Goal: Transaction & Acquisition: Subscribe to service/newsletter

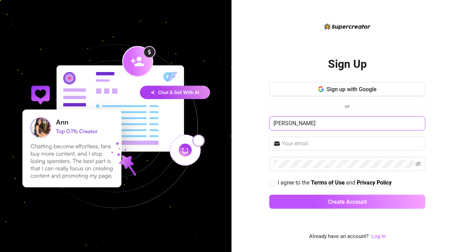
type input "[PERSON_NAME]"
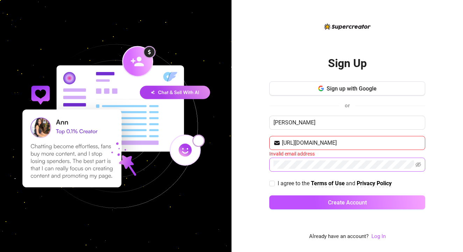
click at [376, 170] on span at bounding box center [347, 165] width 156 height 14
drag, startPoint x: 370, startPoint y: 144, endPoint x: 312, endPoint y: 140, distance: 57.7
click at [312, 140] on input "[URL][DOMAIN_NAME]" at bounding box center [351, 143] width 139 height 8
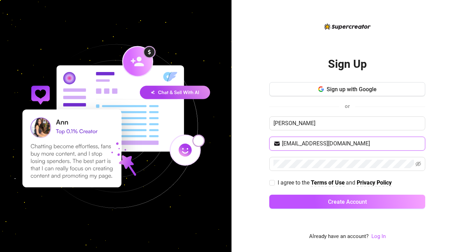
type input "[EMAIL_ADDRESS][DOMAIN_NAME]"
click at [272, 181] on input "I agree to the Terms of Use and Privacy Policy" at bounding box center [271, 182] width 5 height 5
checkbox input "true"
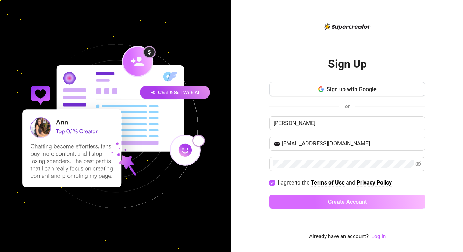
click at [287, 199] on button "Create Account" at bounding box center [347, 202] width 156 height 14
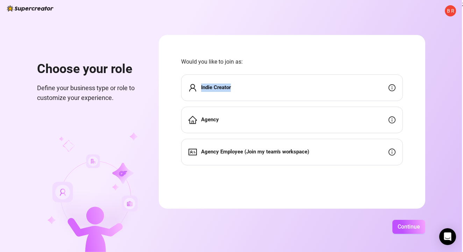
click at [304, 84] on div "Indie Creator" at bounding box center [292, 87] width 222 height 27
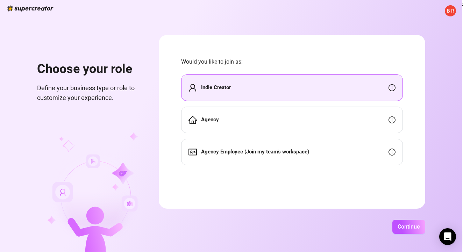
click at [323, 89] on div "Indie Creator" at bounding box center [292, 87] width 222 height 27
click at [420, 226] on span "Continue" at bounding box center [408, 226] width 22 height 7
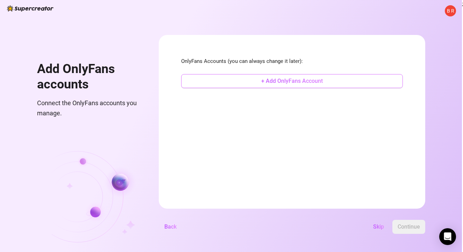
click at [323, 82] on span "+ Add OnlyFans Account" at bounding box center [292, 81] width 62 height 7
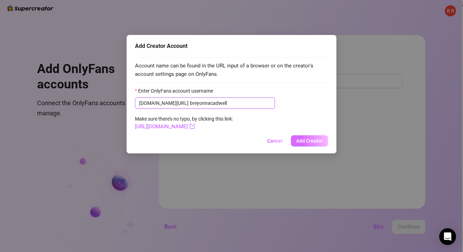
type input "breyonnacadwell"
click at [299, 137] on button "Add Creator" at bounding box center [309, 140] width 37 height 11
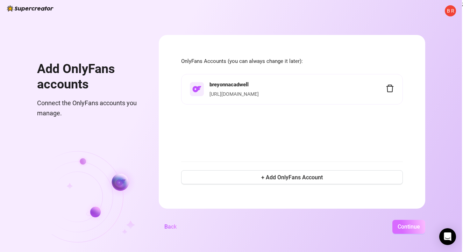
click at [420, 223] on span "Continue" at bounding box center [408, 226] width 22 height 7
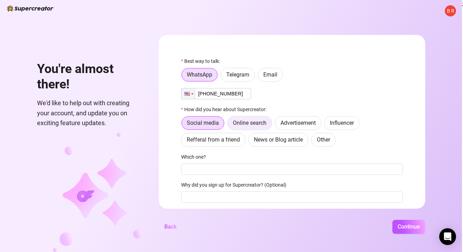
type input "[PHONE_NUMBER]"
click at [266, 120] on span "Online search" at bounding box center [250, 123] width 34 height 7
click at [229, 125] on input "Online search" at bounding box center [229, 125] width 0 height 0
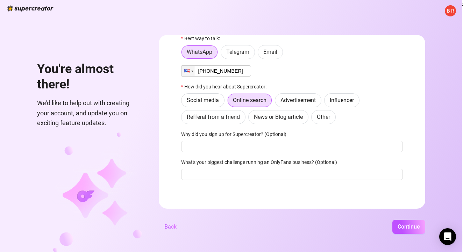
scroll to position [23, 0]
click at [271, 173] on input "tracking requests, responding to messages" at bounding box center [292, 174] width 222 height 11
click at [311, 176] on input "tracking requests, responding to all messages" at bounding box center [292, 174] width 222 height 11
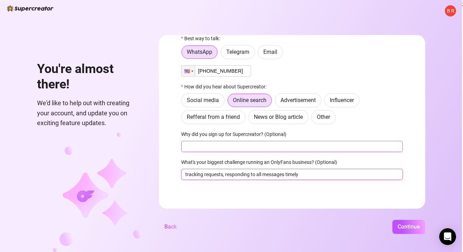
type input "tracking requests, responding to all messages timely"
click at [270, 142] on input "Why did you sign up for Supercreator? (Optional)" at bounding box center [292, 146] width 222 height 11
type input "help manage and grow account"
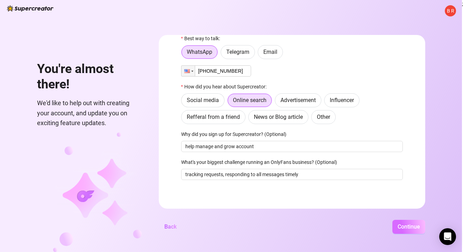
click at [420, 229] on span "Continue" at bounding box center [408, 226] width 22 height 7
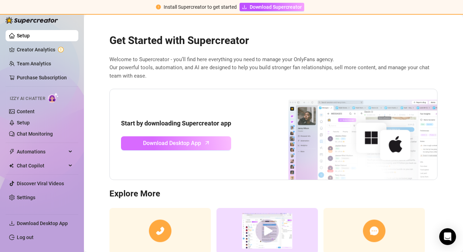
click at [198, 145] on span "Download Desktop App" at bounding box center [172, 143] width 58 height 9
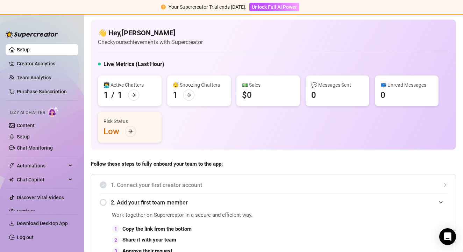
click at [23, 48] on link "Setup" at bounding box center [23, 50] width 13 height 6
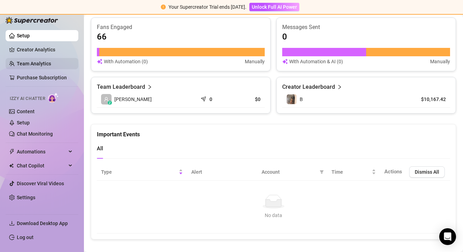
scroll to position [442, 0]
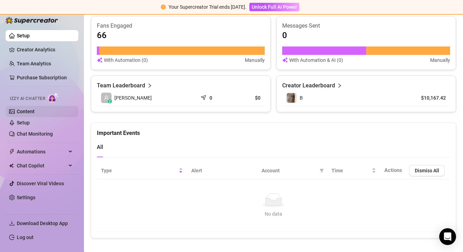
click at [30, 113] on link "Content" at bounding box center [26, 112] width 18 height 6
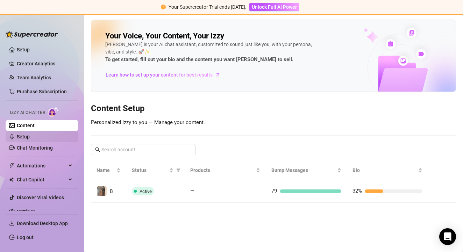
click at [30, 137] on link "Setup" at bounding box center [23, 137] width 13 height 6
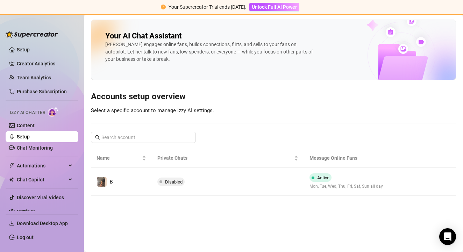
click at [26, 139] on link "Setup" at bounding box center [23, 137] width 13 height 6
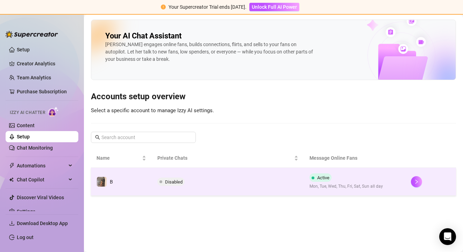
click at [238, 177] on td "Disabled" at bounding box center [228, 182] width 152 height 28
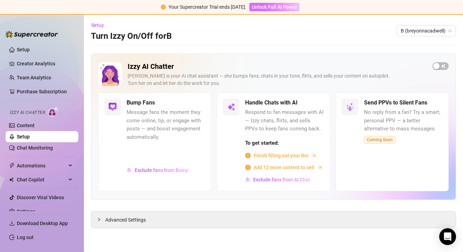
click at [283, 7] on span "Unlock Full AI Power" at bounding box center [274, 7] width 45 height 6
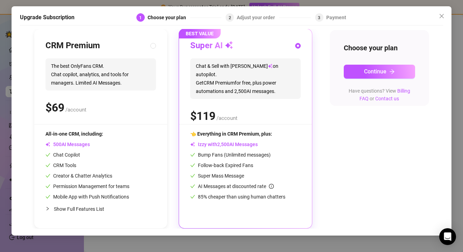
scroll to position [74, 0]
click at [132, 116] on div "CRM Premium The best OnlyFans CRM. Chat copilot, analytics, and tools for manag…" at bounding box center [100, 82] width 110 height 84
radio input "true"
radio input "false"
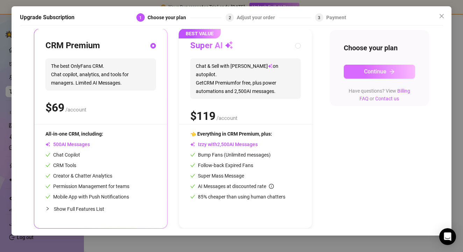
click at [373, 66] on button "Continue" at bounding box center [379, 72] width 71 height 14
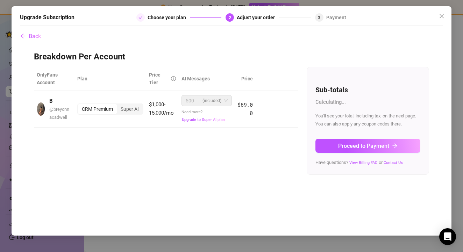
scroll to position [0, 0]
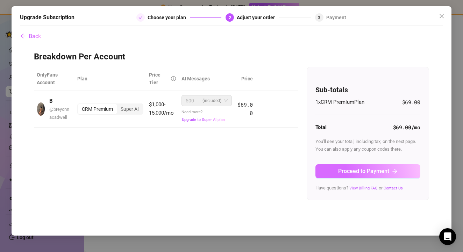
click at [351, 173] on span "Proceed to Payment" at bounding box center [363, 171] width 51 height 7
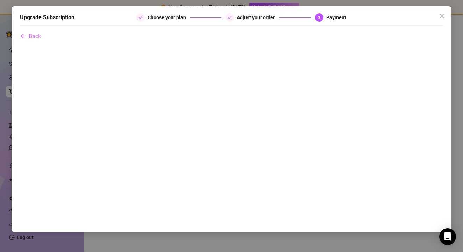
drag, startPoint x: 350, startPoint y: 30, endPoint x: 348, endPoint y: 34, distance: 4.2
click at [348, 34] on div "Back" at bounding box center [231, 127] width 423 height 196
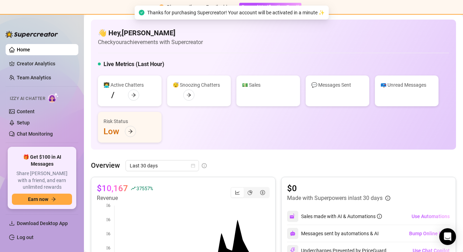
click at [237, 161] on div "Overview Last 30 days" at bounding box center [273, 165] width 365 height 11
click at [82, 136] on aside "Home Creator Analytics Team Analytics Izzy AI Chatter Content Setup Chat Monito…" at bounding box center [42, 133] width 84 height 238
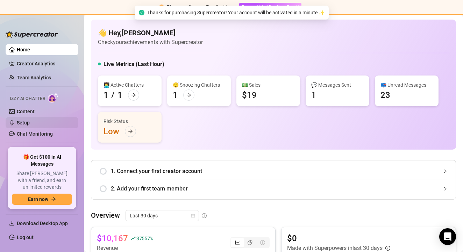
click at [21, 123] on link "Setup" at bounding box center [23, 123] width 13 height 6
